Goal: Transaction & Acquisition: Book appointment/travel/reservation

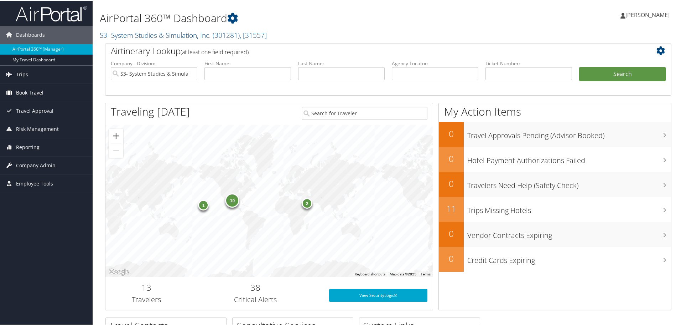
click at [36, 93] on span "Book Travel" at bounding box center [29, 92] width 27 height 18
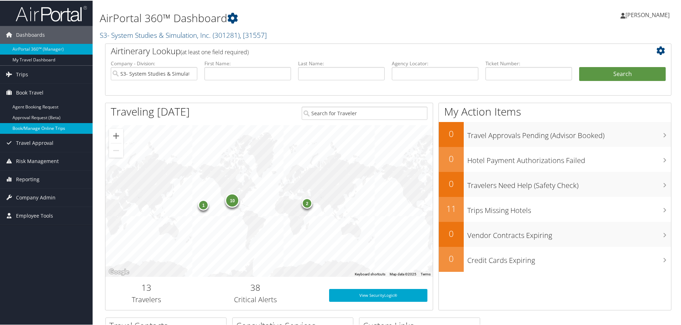
click at [32, 125] on link "Book/Manage Online Trips" at bounding box center [46, 127] width 93 height 11
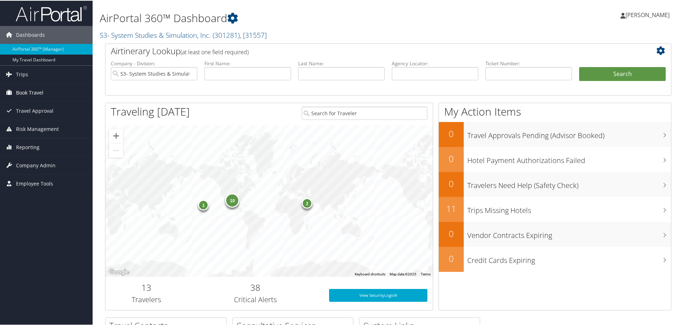
click at [22, 92] on span "Book Travel" at bounding box center [29, 92] width 27 height 18
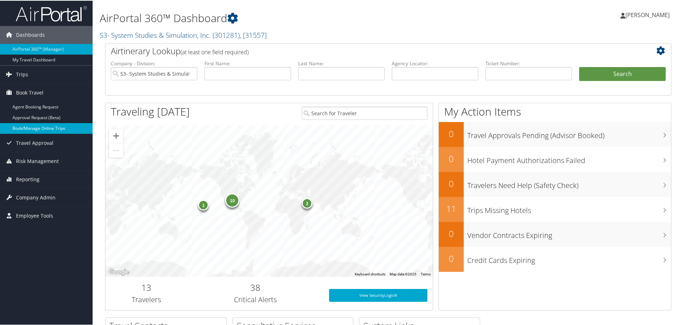
click at [25, 128] on link "Book/Manage Online Trips" at bounding box center [46, 127] width 93 height 11
